Goal: Transaction & Acquisition: Purchase product/service

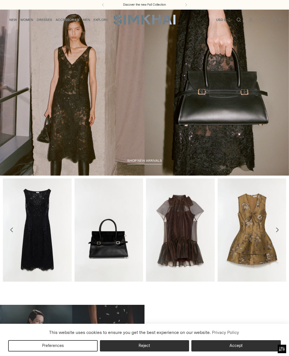
click at [234, 342] on button "Accept" at bounding box center [237, 345] width 90 height 11
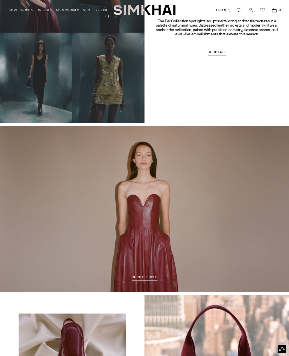
scroll to position [361, 0]
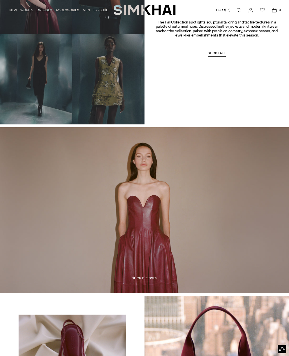
click at [151, 270] on link "/collections/dresses-all" at bounding box center [144, 210] width 289 height 166
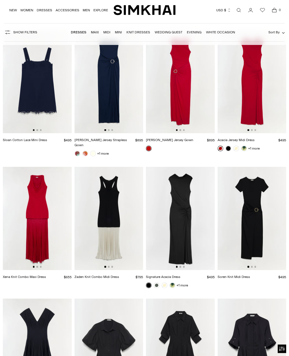
scroll to position [2843, 0]
click at [173, 282] on link at bounding box center [173, 285] width 6 height 6
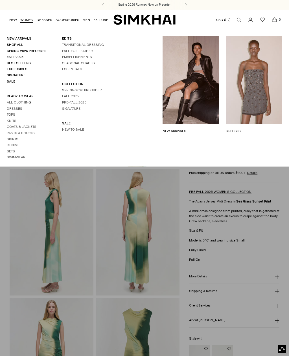
click at [9, 113] on link "Tops" at bounding box center [11, 114] width 8 height 4
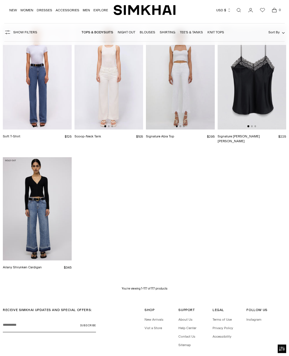
scroll to position [3730, 0]
